Goal: Task Accomplishment & Management: Manage account settings

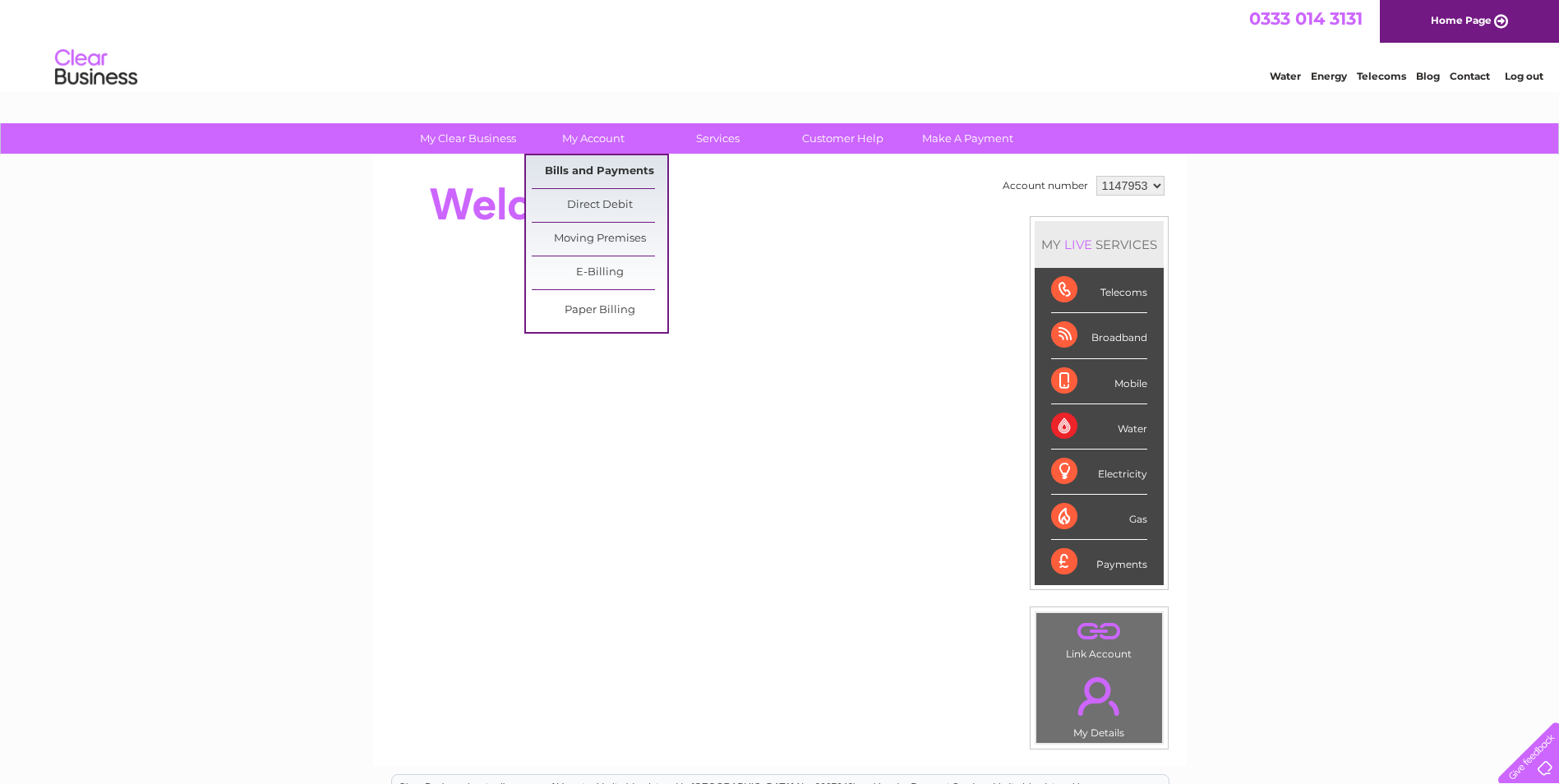
click at [590, 167] on link "Bills and Payments" at bounding box center [600, 172] width 136 height 33
click at [592, 167] on link "Bills and Payments" at bounding box center [600, 172] width 136 height 33
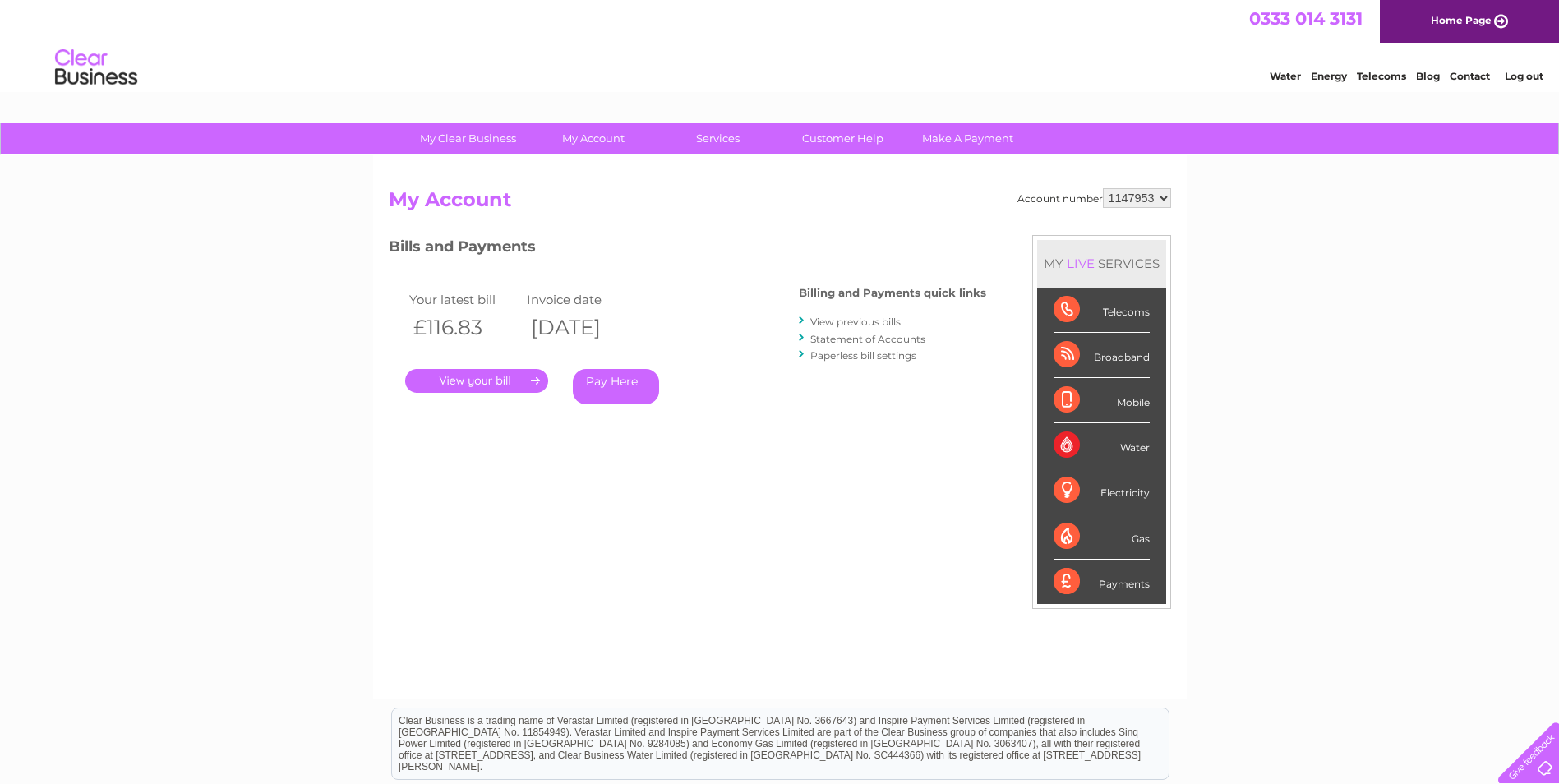
click at [878, 320] on link "View previous bills" at bounding box center [855, 322] width 90 height 13
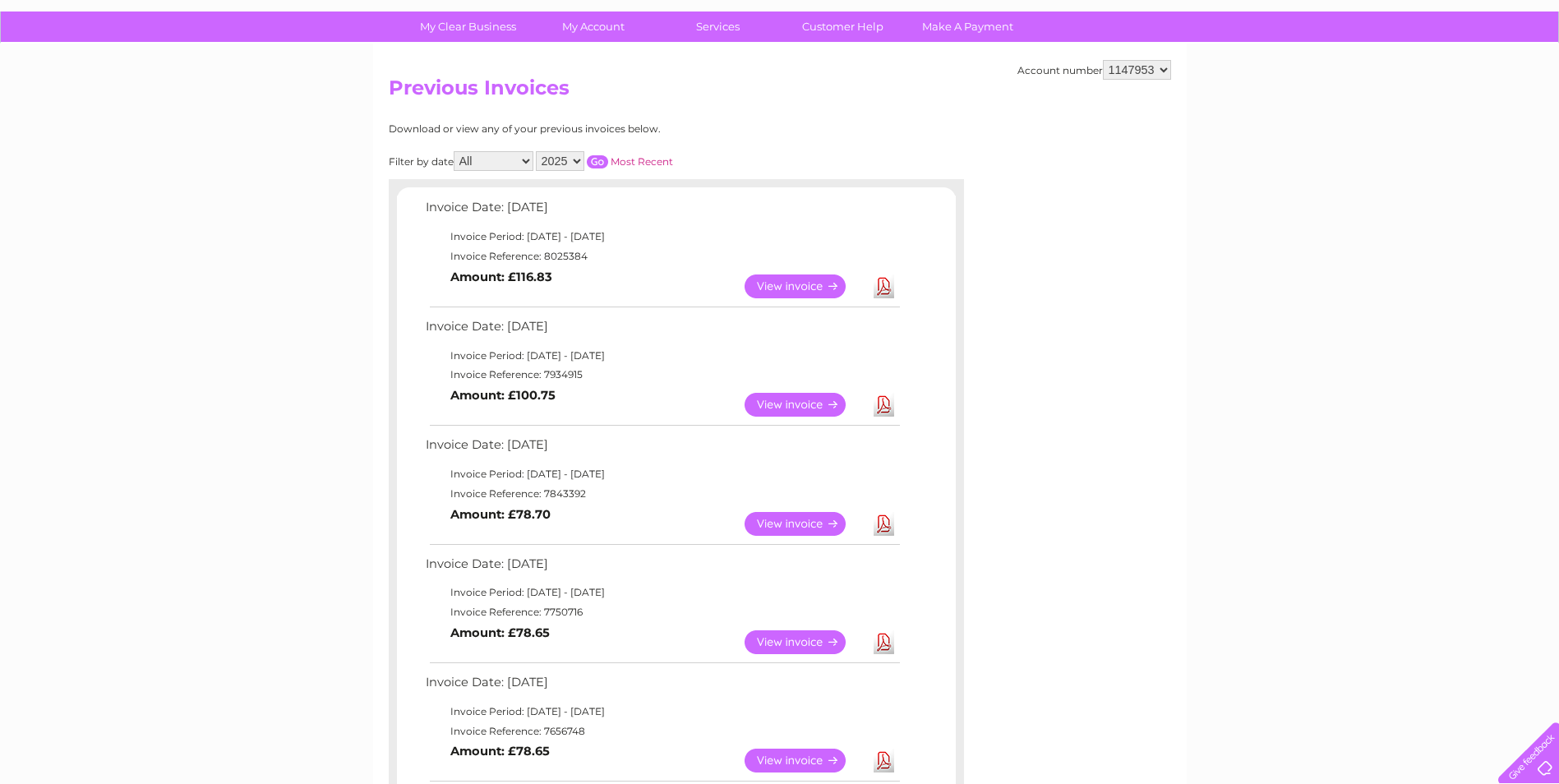
scroll to position [83, 0]
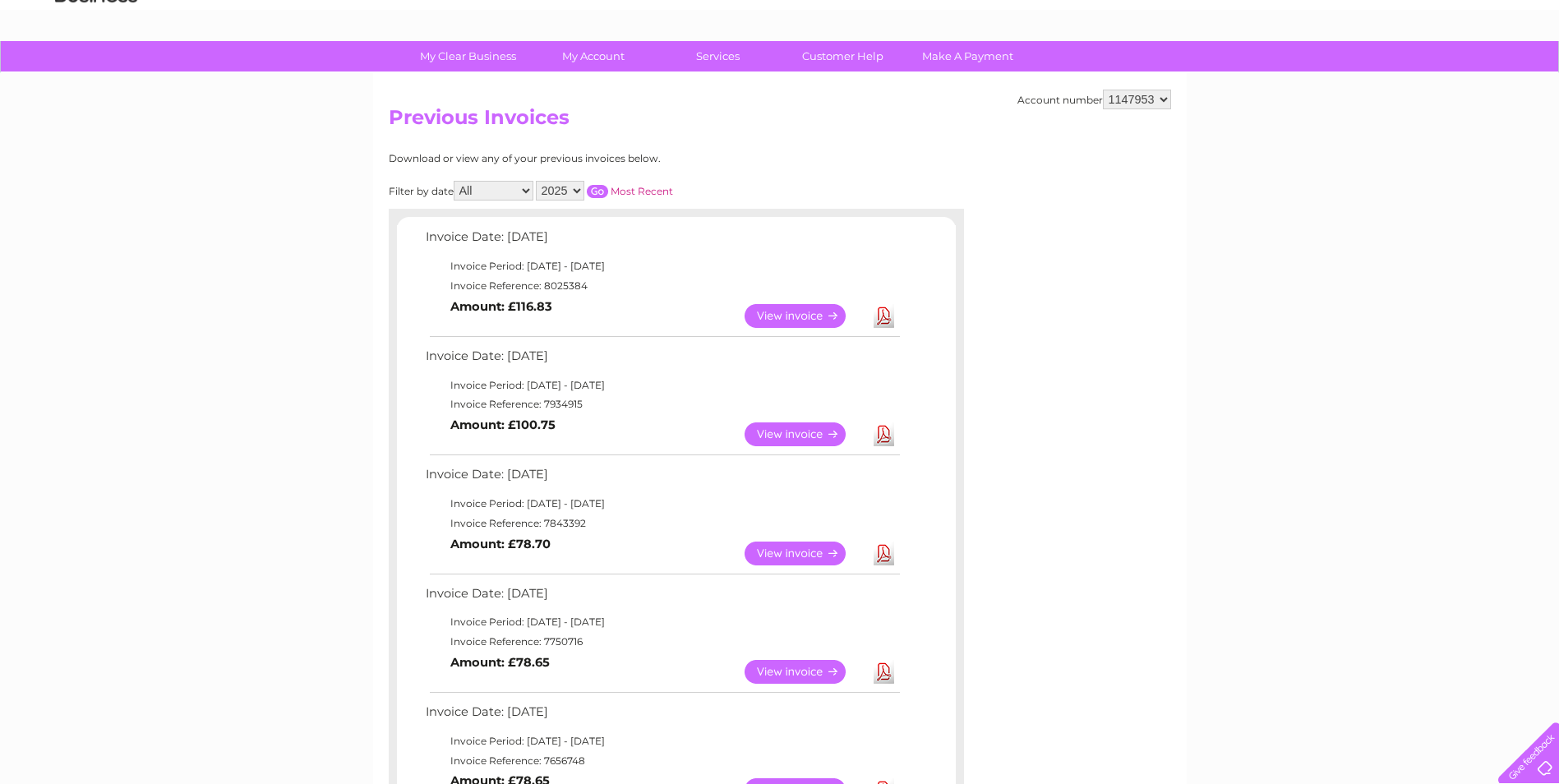
click at [885, 129] on h2 "Previous Invoices" at bounding box center [780, 121] width 782 height 31
click at [306, 268] on div "My Clear Business Login Details My Details My Preferences Link Account My Accou…" at bounding box center [780, 786] width 1559 height 1491
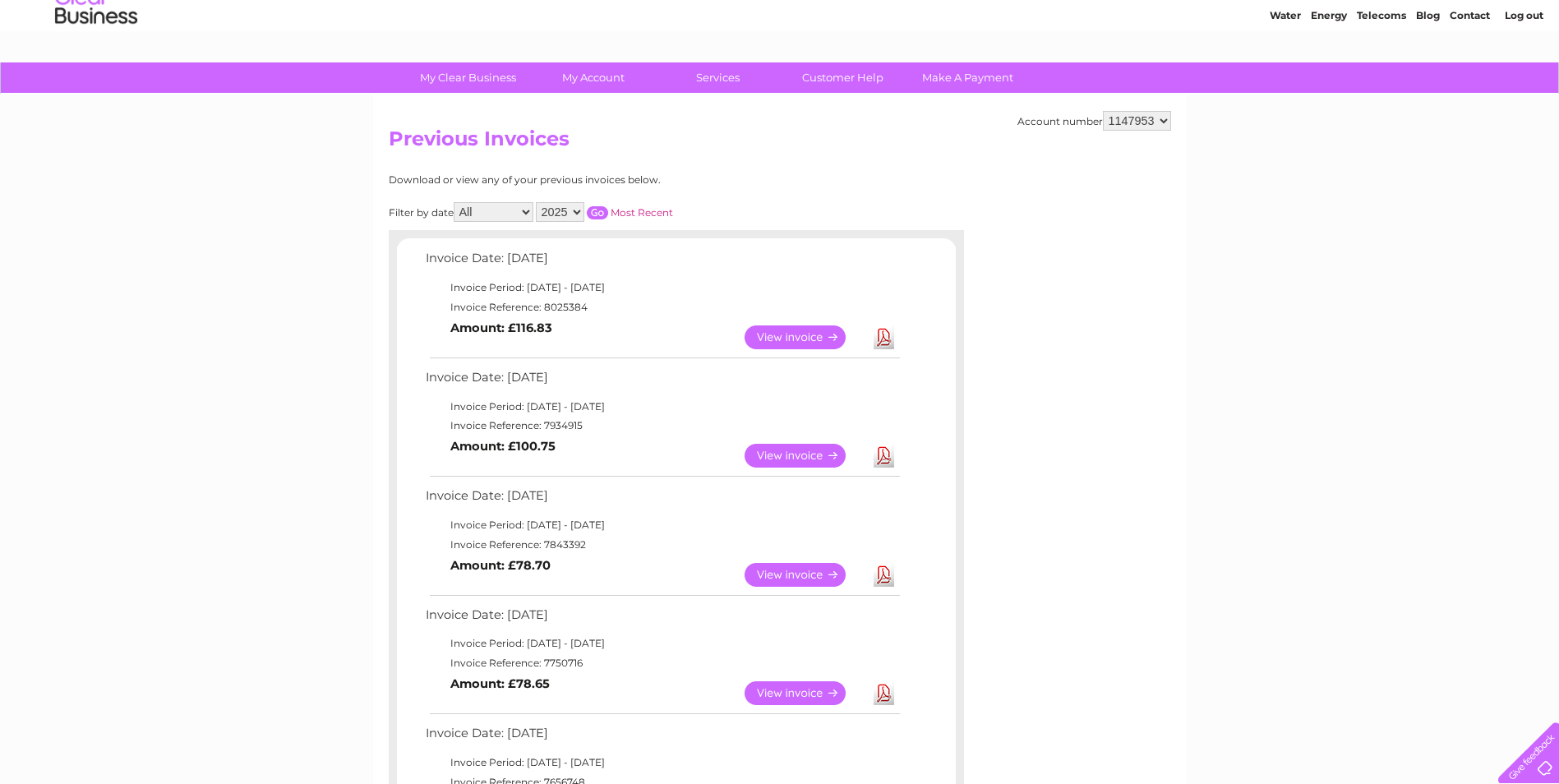
scroll to position [0, 0]
